Goal: Share content

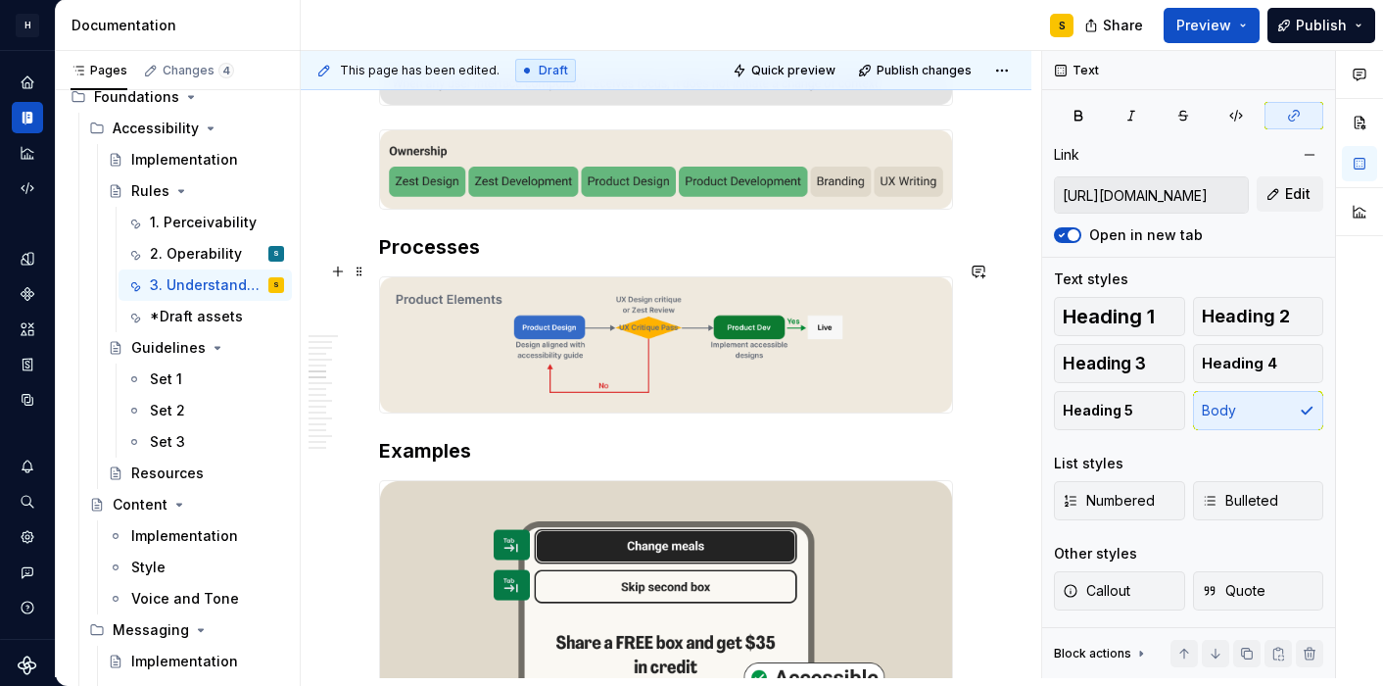
scroll to position [2096, 0]
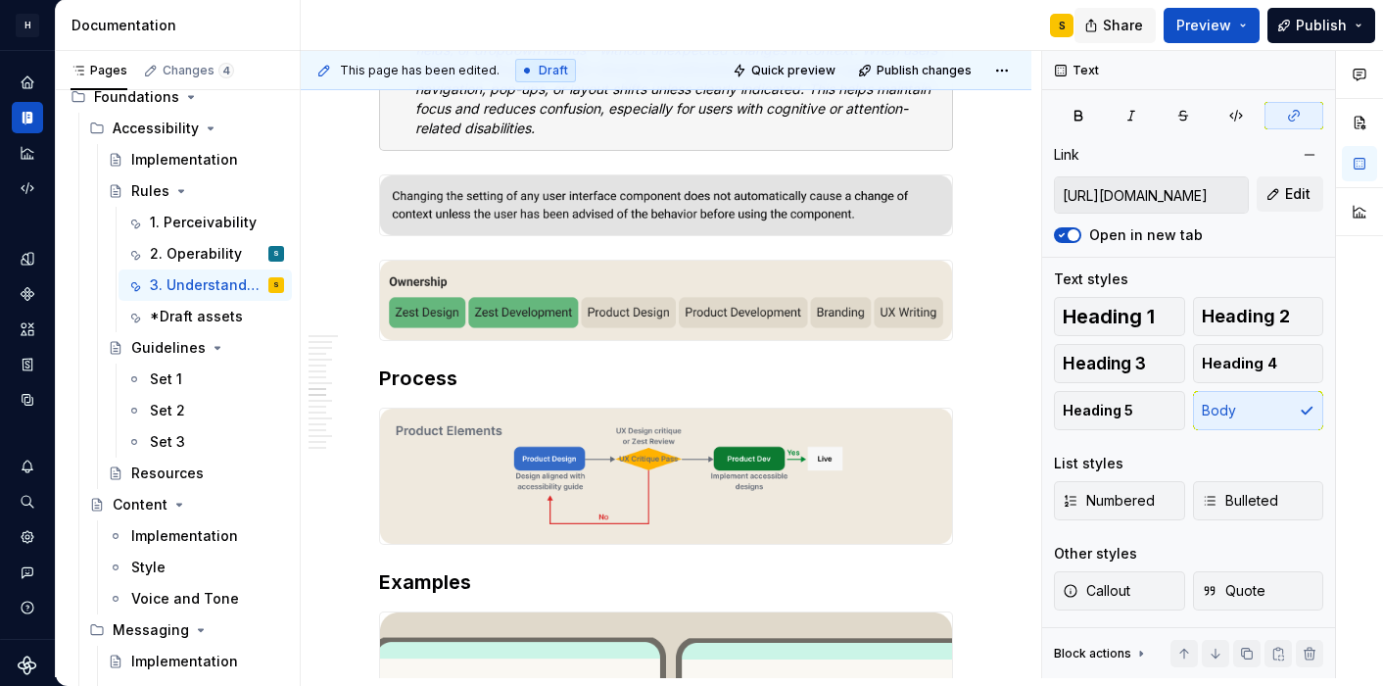
click at [1127, 21] on span "Share" at bounding box center [1123, 26] width 40 height 20
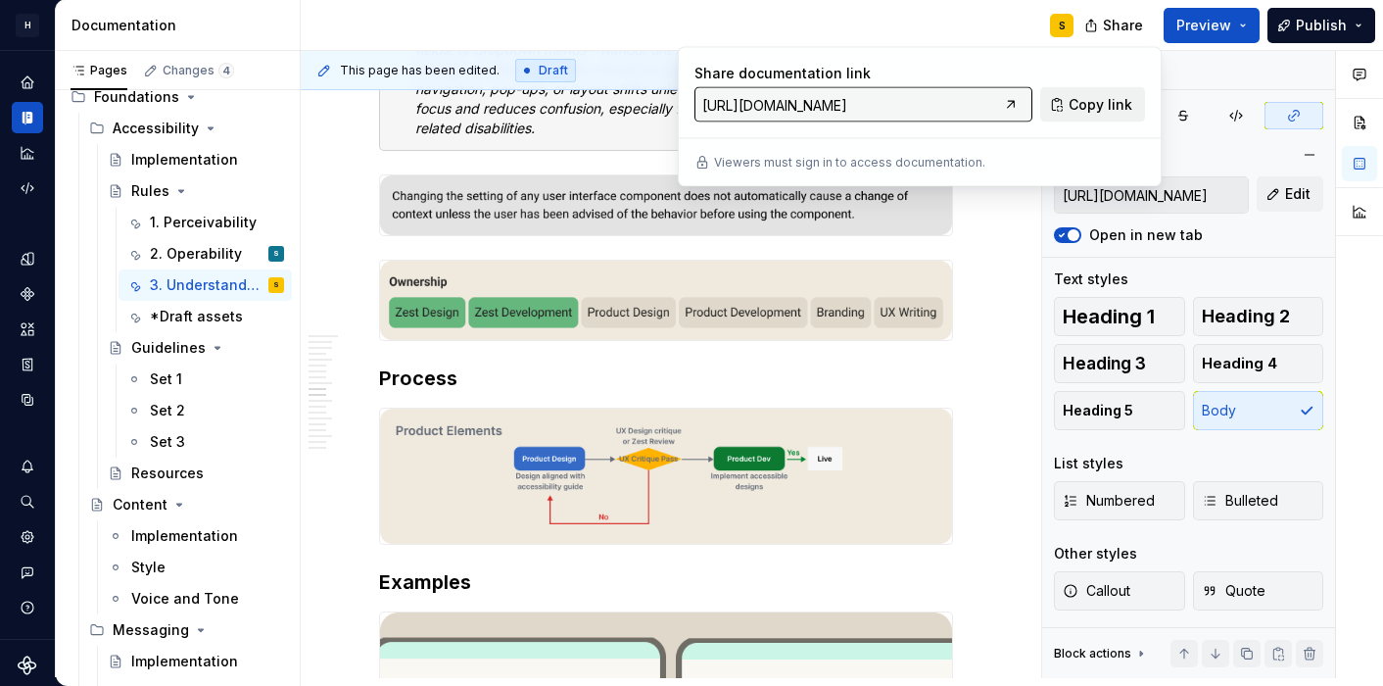
click at [1081, 98] on span "Copy link" at bounding box center [1101, 105] width 64 height 20
click at [577, 212] on img "To enrich screen reader interactions, please activate Accessibility in Grammarl…" at bounding box center [666, 205] width 572 height 61
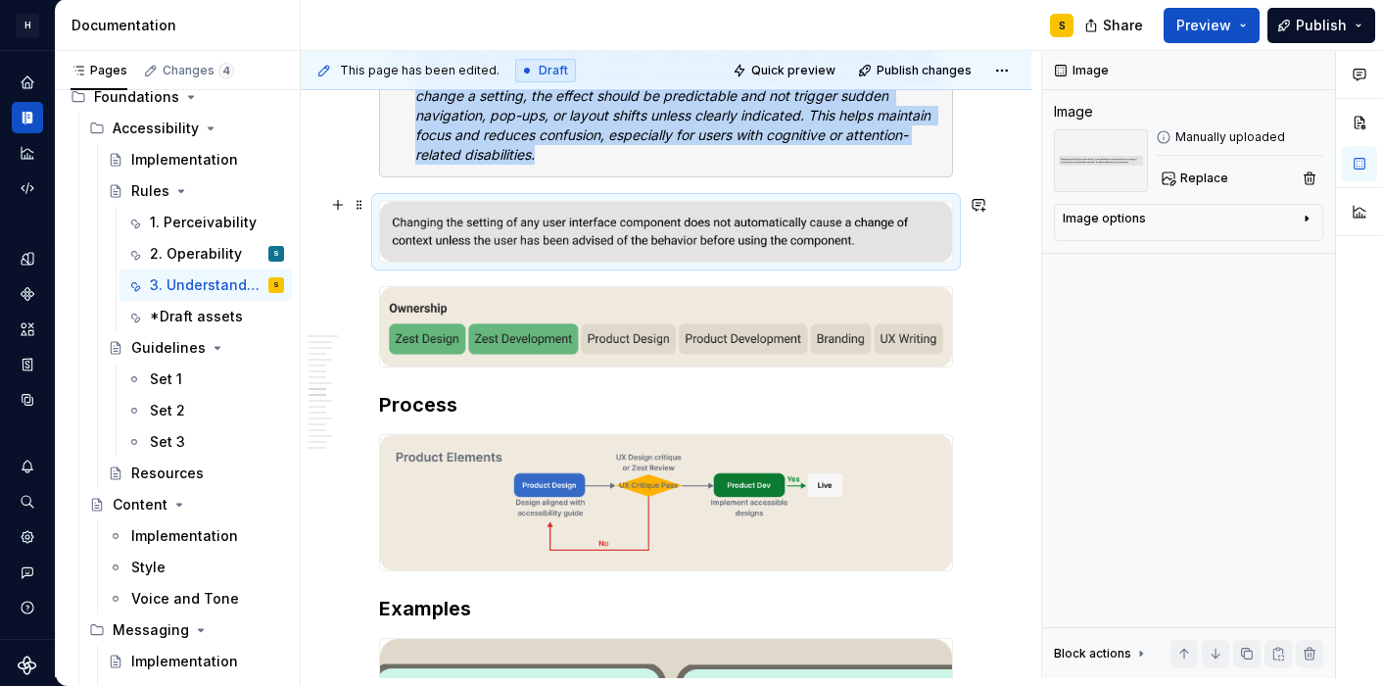
scroll to position [2841, 0]
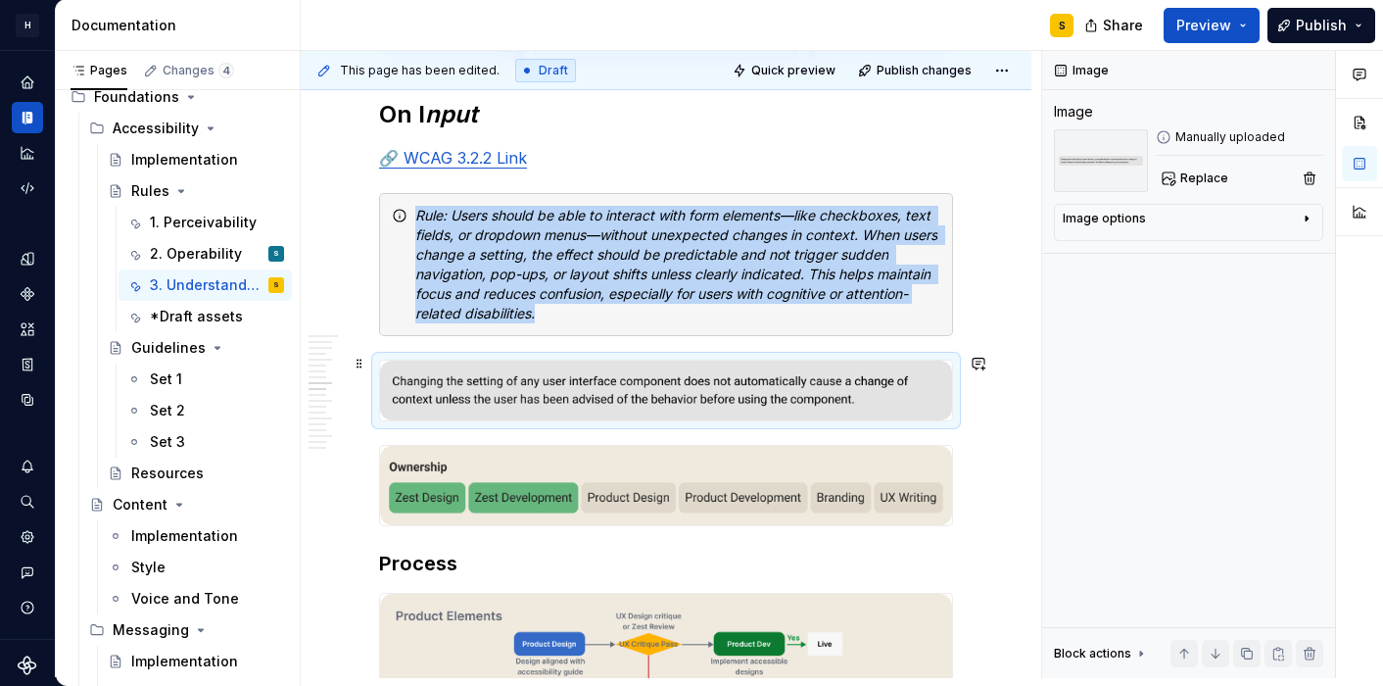
click at [516, 375] on img "To enrich screen reader interactions, please activate Accessibility in Grammarl…" at bounding box center [666, 390] width 572 height 61
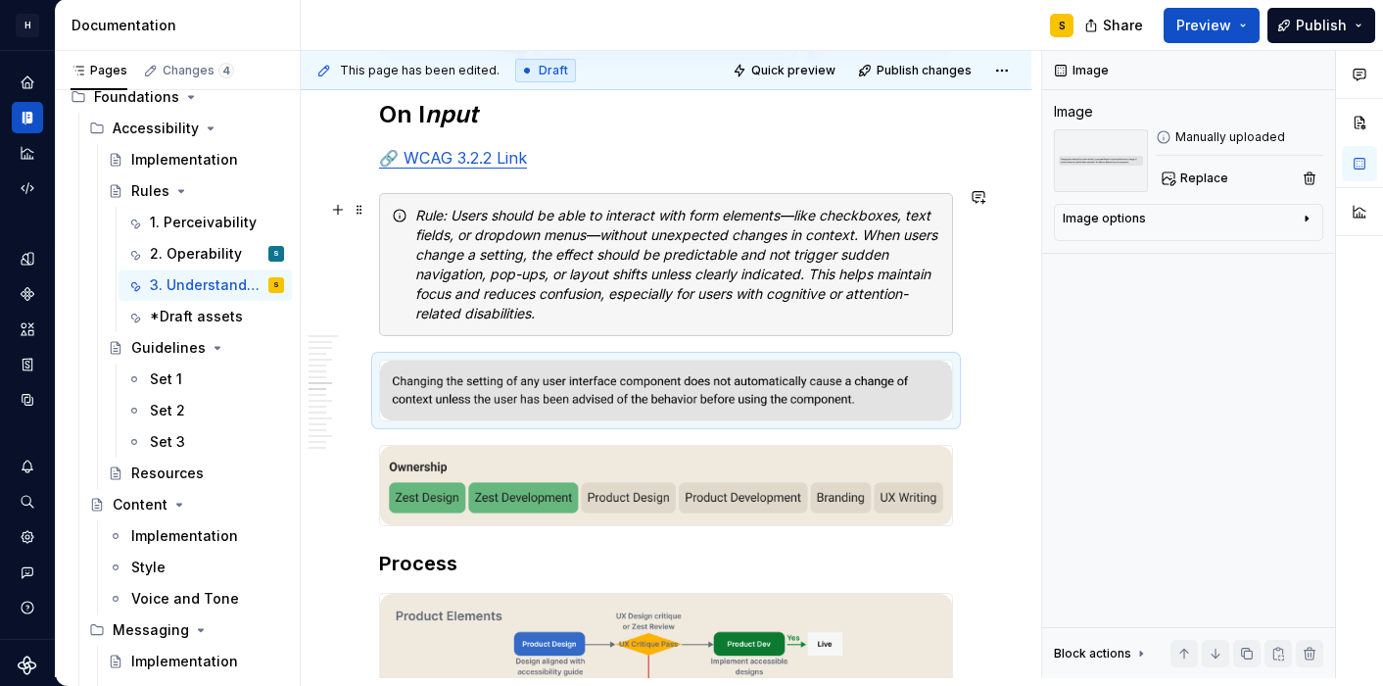
click at [557, 266] on em "Rule: Users should be able to interact with form elements—like checkboxes, text…" at bounding box center [678, 264] width 526 height 115
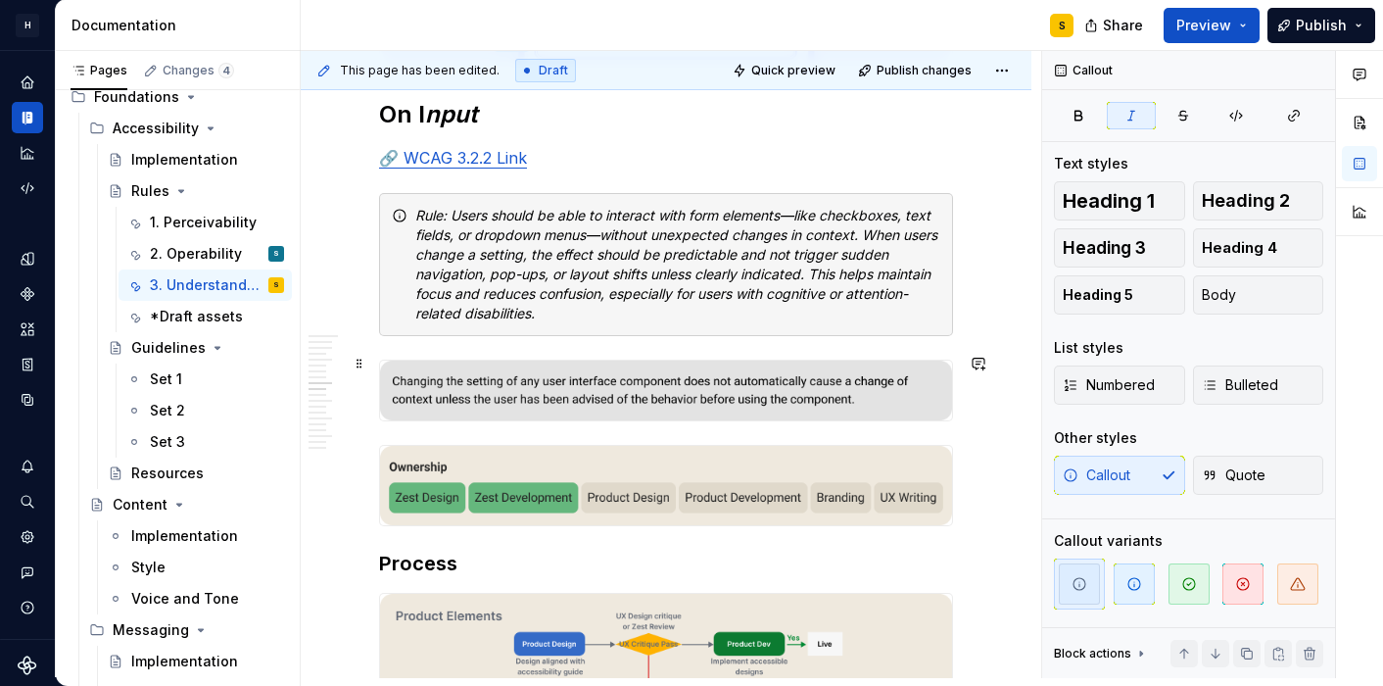
click at [513, 392] on img "To enrich screen reader interactions, please activate Accessibility in Grammarl…" at bounding box center [666, 390] width 572 height 61
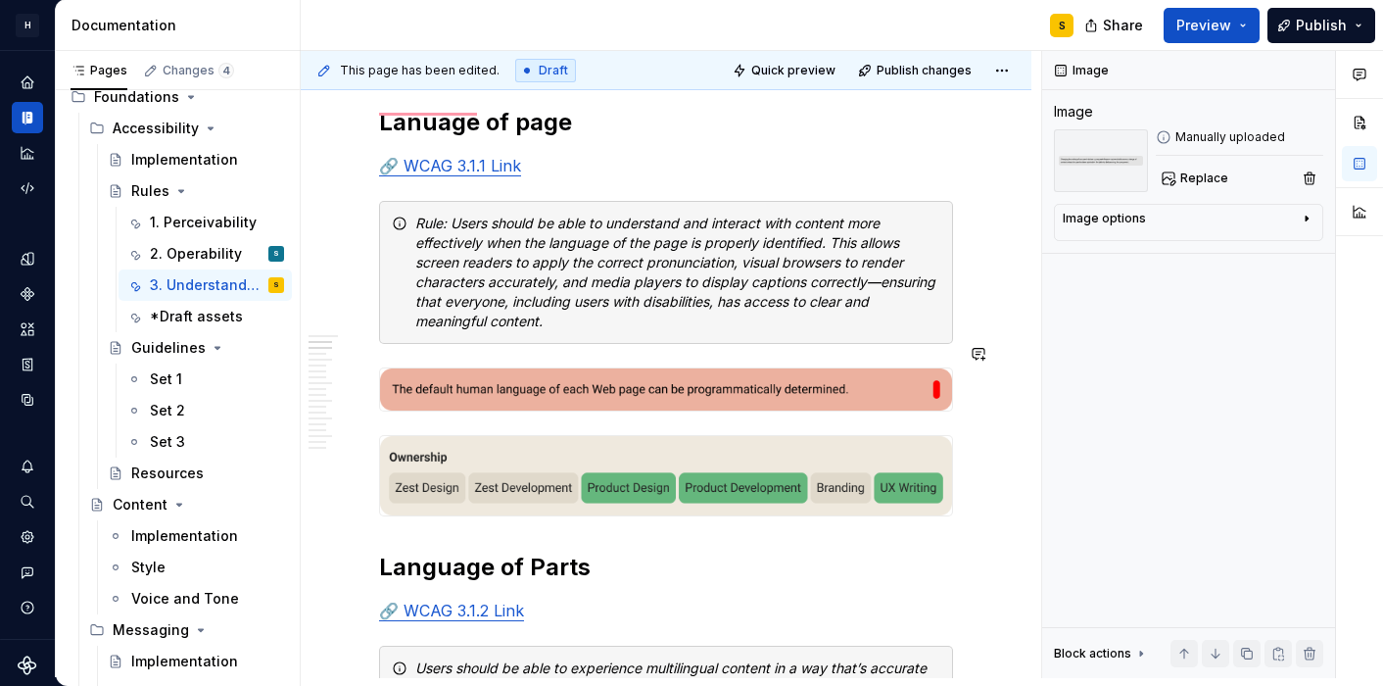
scroll to position [1103, 0]
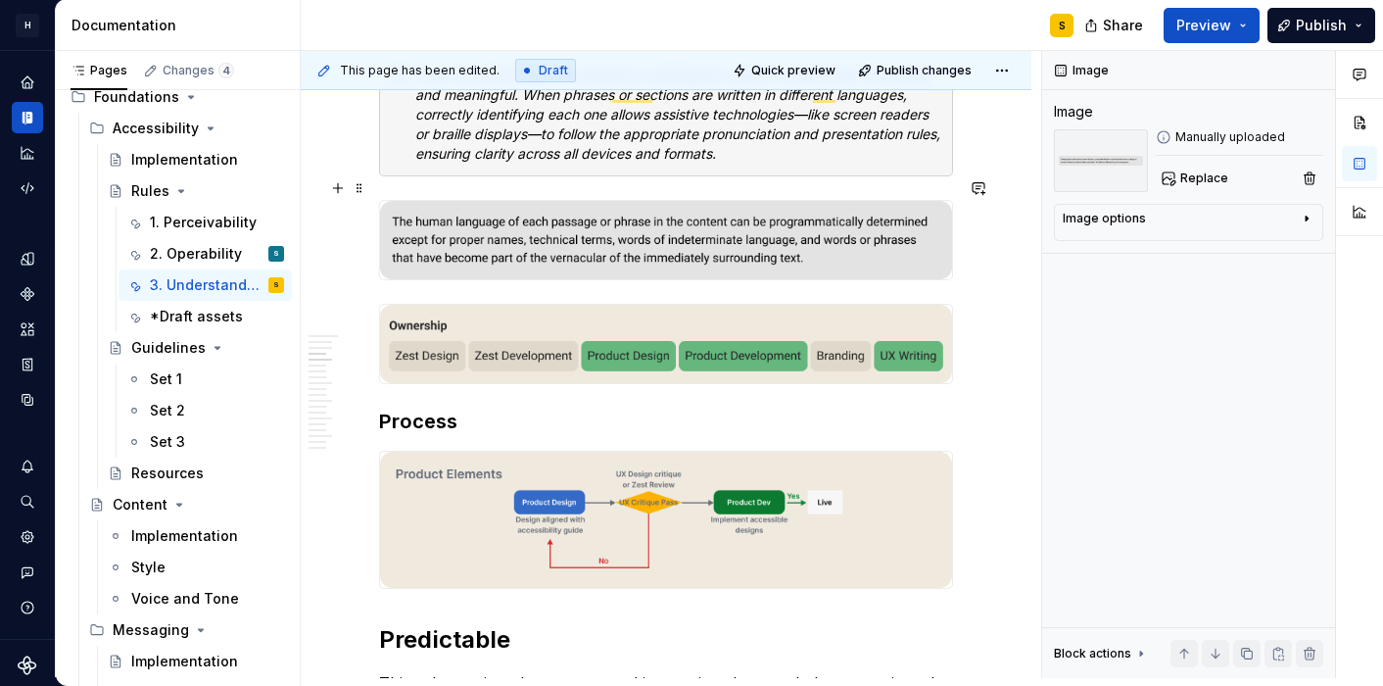
type textarea "*"
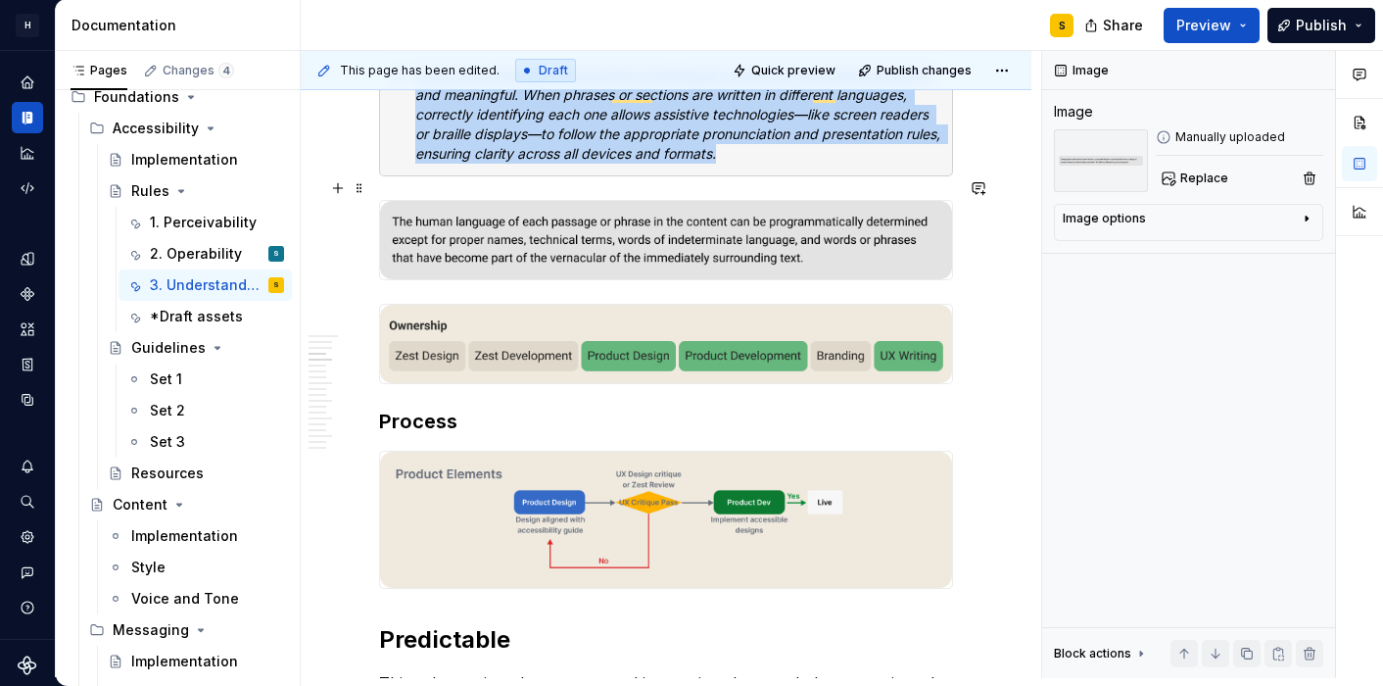
click at [591, 227] on img "To enrich screen reader interactions, please activate Accessibility in Grammarl…" at bounding box center [666, 240] width 572 height 78
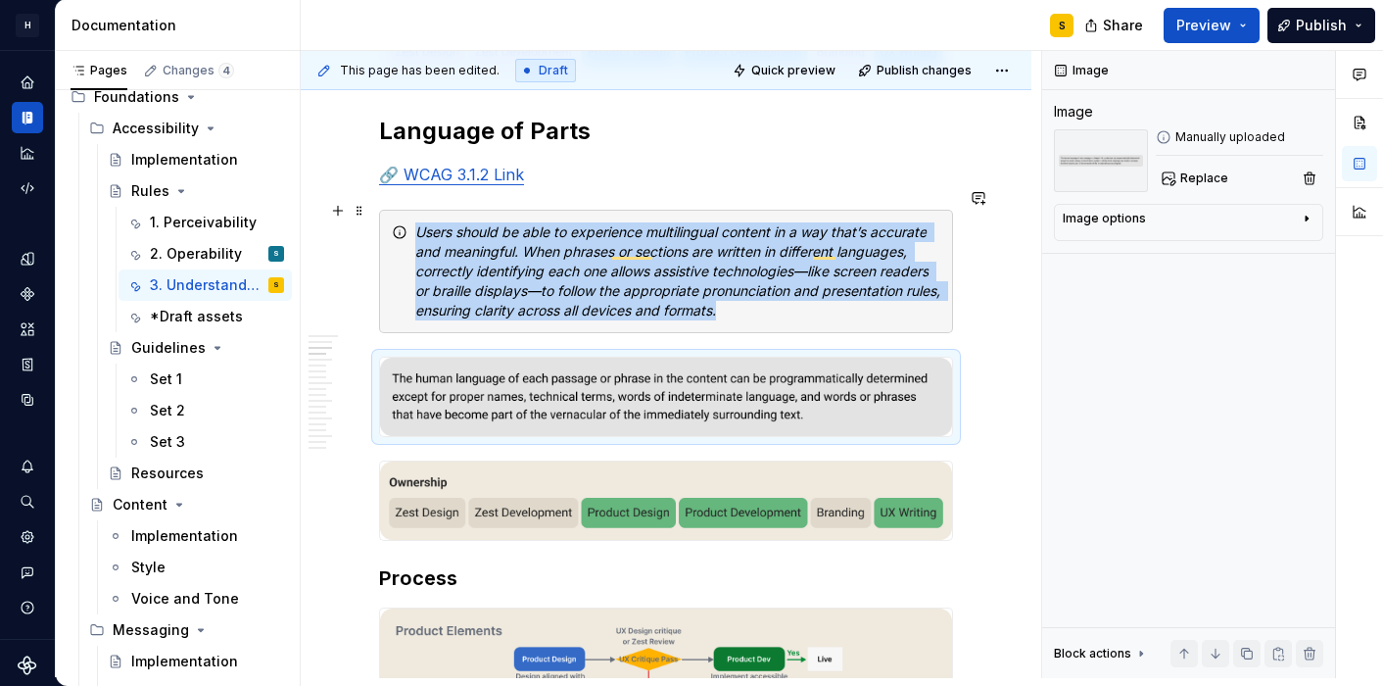
scroll to position [936, 0]
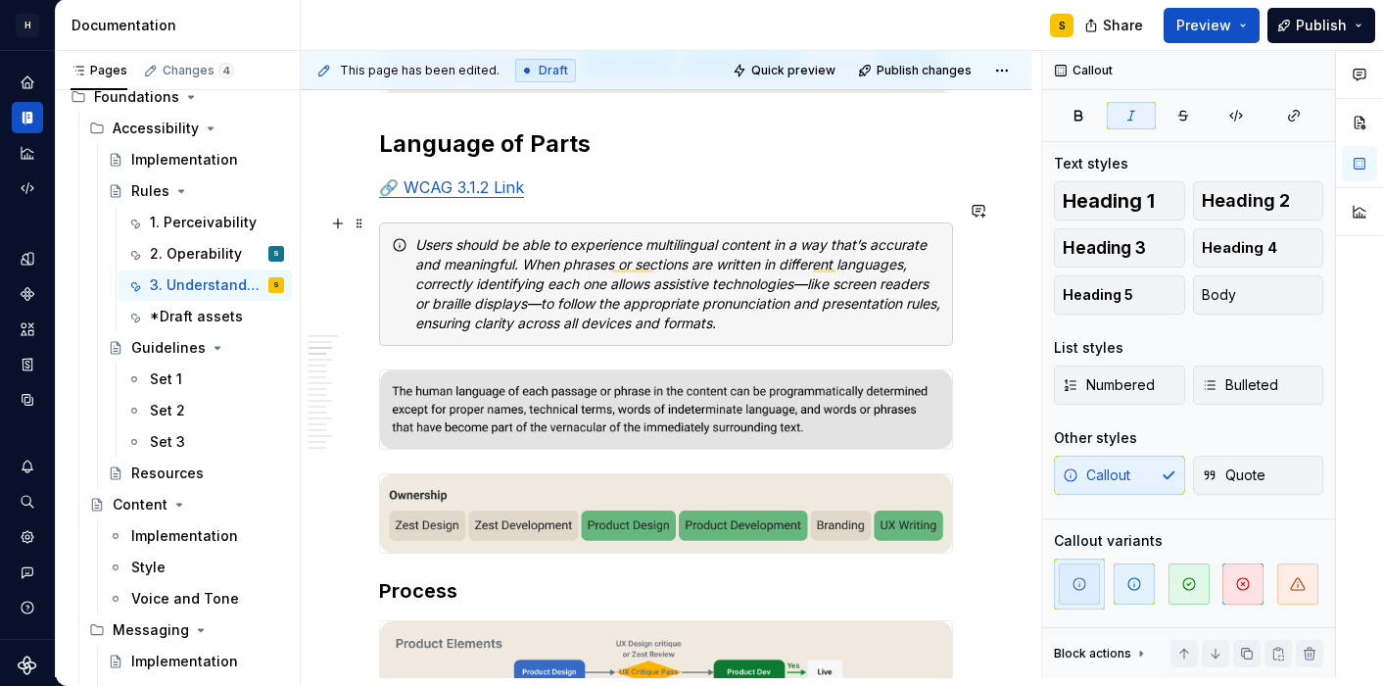
click at [591, 236] on em "Users should be able to experience multilingual content in a way that’s accurat…" at bounding box center [679, 283] width 529 height 95
click at [420, 236] on em "Users should be able to experience multilingual content in a way that’s accurat…" at bounding box center [679, 283] width 529 height 95
click at [631, 293] on em "Rule: Users should be able to experience multilingual content in a way that’s a…" at bounding box center [668, 283] width 506 height 95
click at [920, 235] on div "Rule: Users should be able to experience multilingual content in a way that’s a…" at bounding box center [677, 284] width 525 height 98
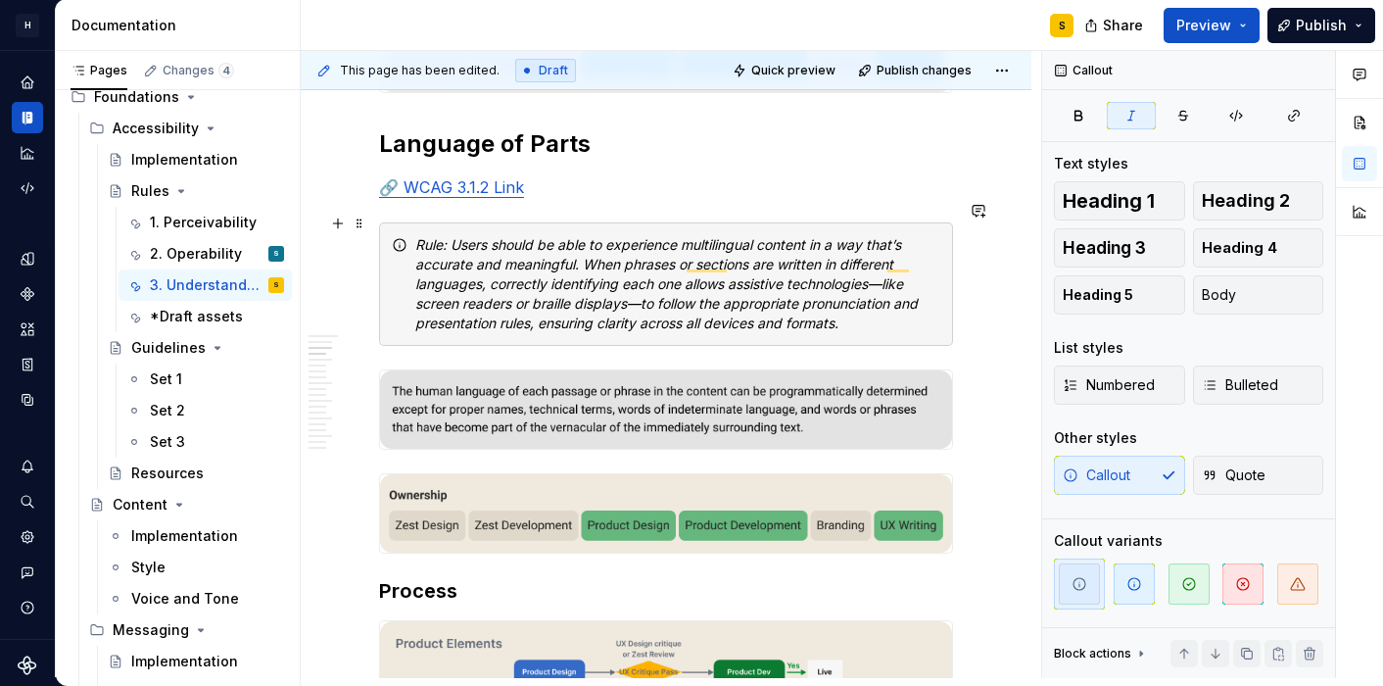
click at [953, 229] on div "Rule: Users should be able to experience multilingual content in a way that’s a…" at bounding box center [666, 283] width 574 height 123
click at [422, 222] on div "Rule: Users should be able to experience multilingual content in a way that’s a…" at bounding box center [666, 283] width 574 height 123
click at [388, 223] on div "Rule: Users should be able to experience multilingual content in a way that’s a…" at bounding box center [666, 283] width 574 height 123
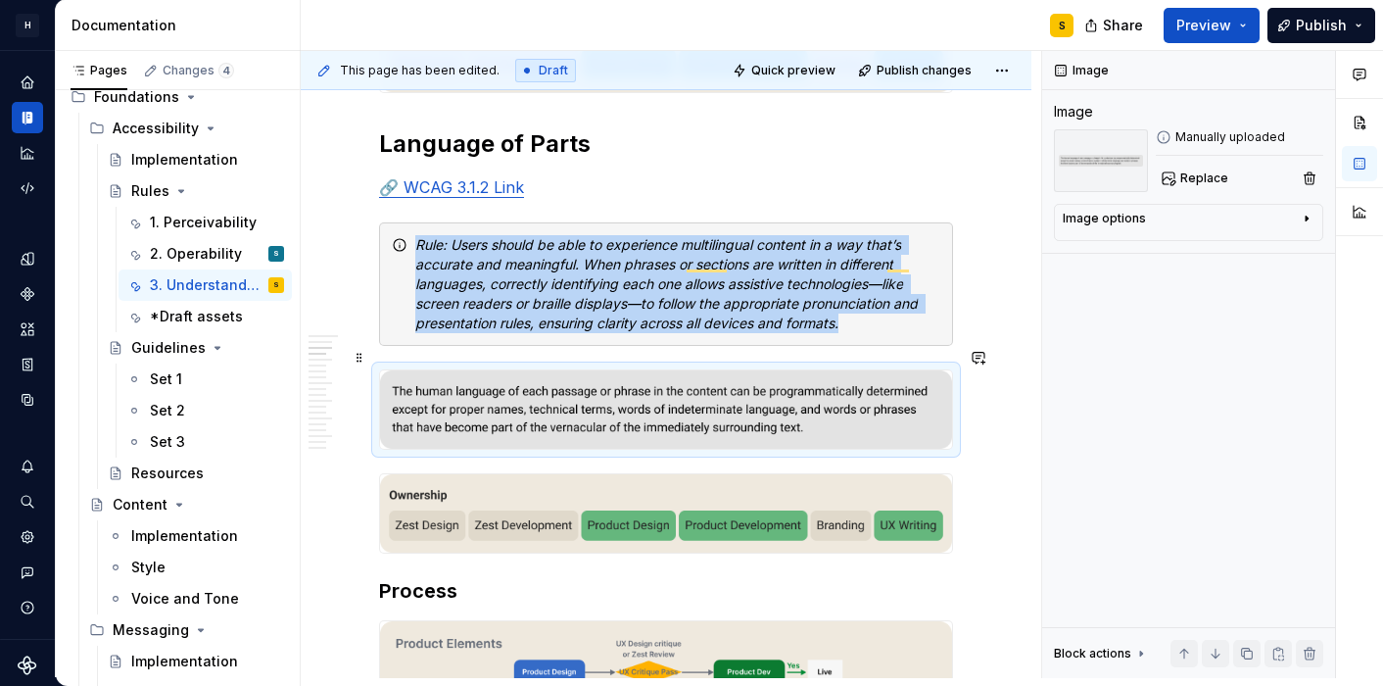
click at [435, 401] on img "To enrich screen reader interactions, please activate Accessibility in Grammarl…" at bounding box center [666, 409] width 572 height 78
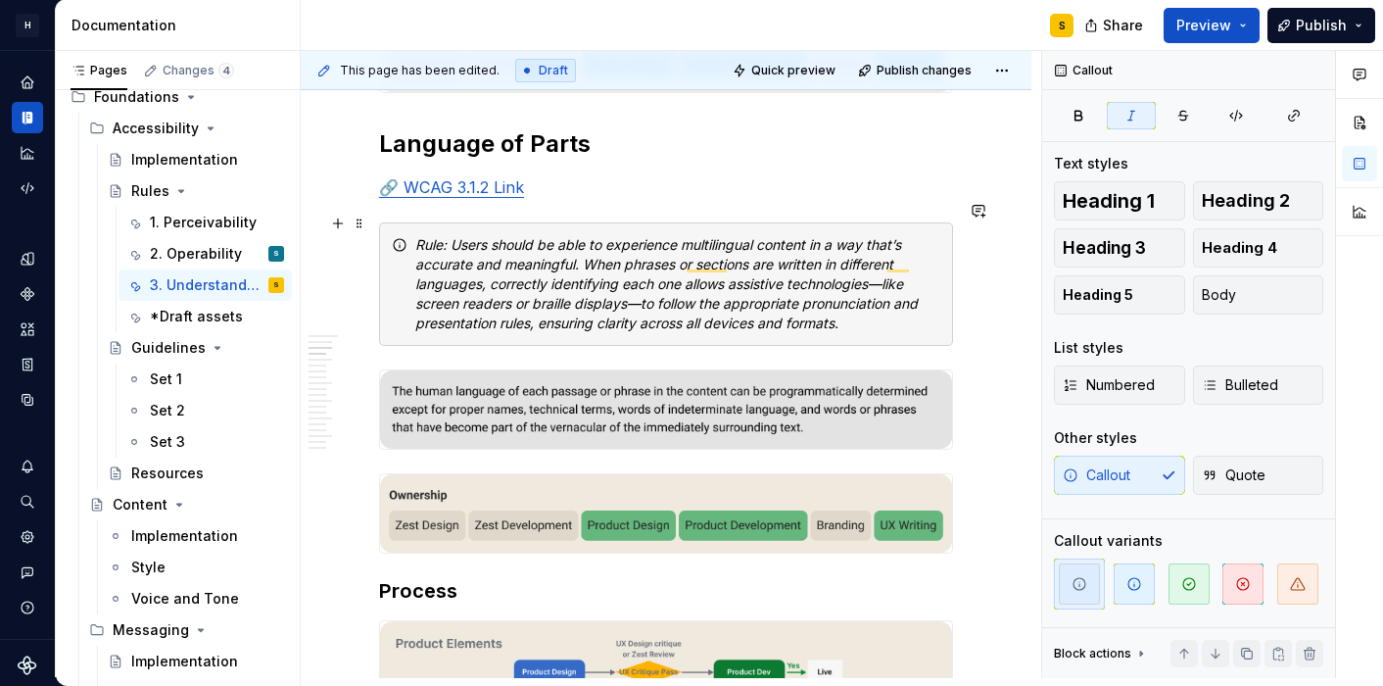
click at [395, 289] on div "Rule: Users should be able to experience multilingual content in a way that’s a…" at bounding box center [666, 283] width 574 height 123
click at [578, 175] on p "🔗 WCAG 3.1.2 Link" at bounding box center [666, 187] width 574 height 24
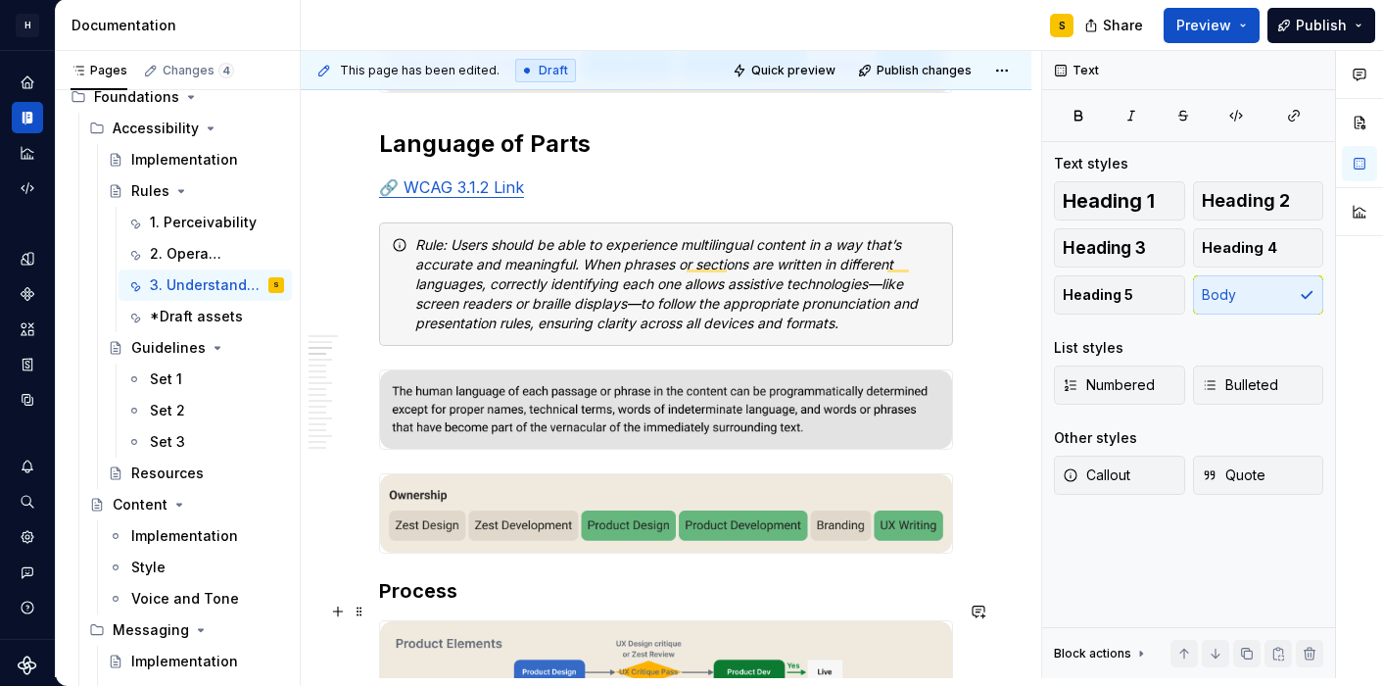
type textarea "*"
